Goal: Check status: Check status

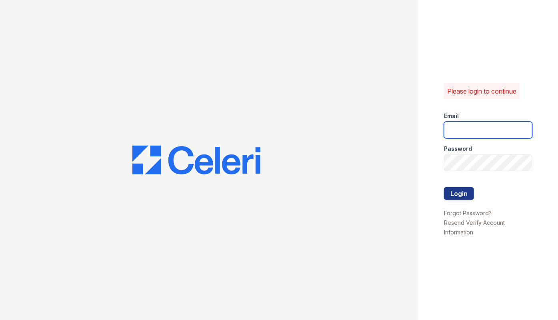
click at [505, 131] on input "email" at bounding box center [488, 130] width 88 height 17
type input "[EMAIL_ADDRESS][DOMAIN_NAME]"
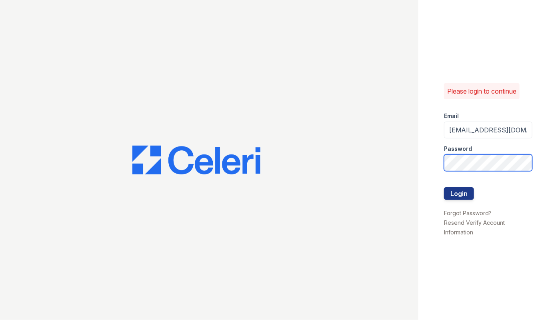
click at [444, 187] on button "Login" at bounding box center [459, 193] width 30 height 13
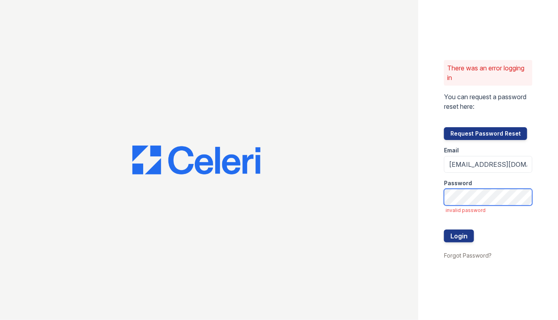
click at [444, 229] on button "Login" at bounding box center [459, 235] width 30 height 13
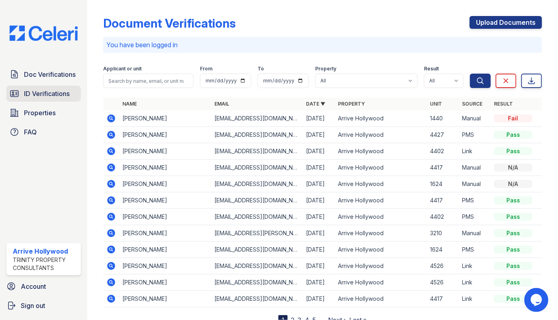
click at [49, 94] on span "ID Verifications" at bounding box center [47, 94] width 46 height 10
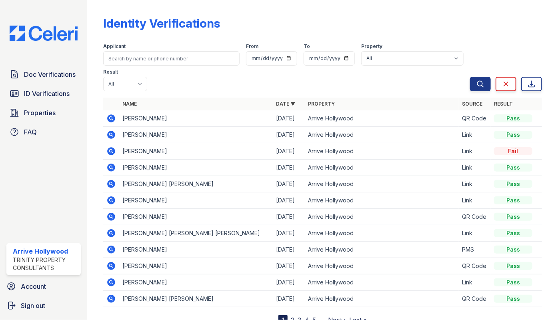
click at [111, 166] on icon at bounding box center [111, 167] width 2 height 2
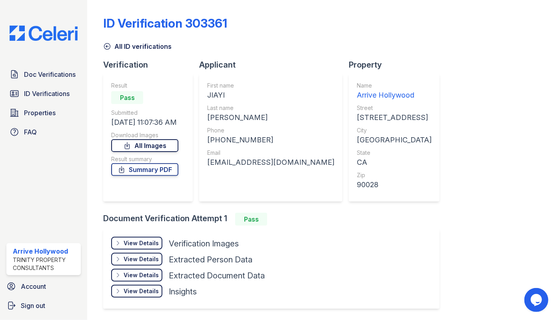
click at [141, 148] on link "All Images" at bounding box center [144, 145] width 67 height 13
click at [152, 167] on link "Summary PDF" at bounding box center [144, 169] width 67 height 13
click at [142, 168] on link "Summary PDF" at bounding box center [144, 169] width 67 height 13
